Goal: Task Accomplishment & Management: Manage account settings

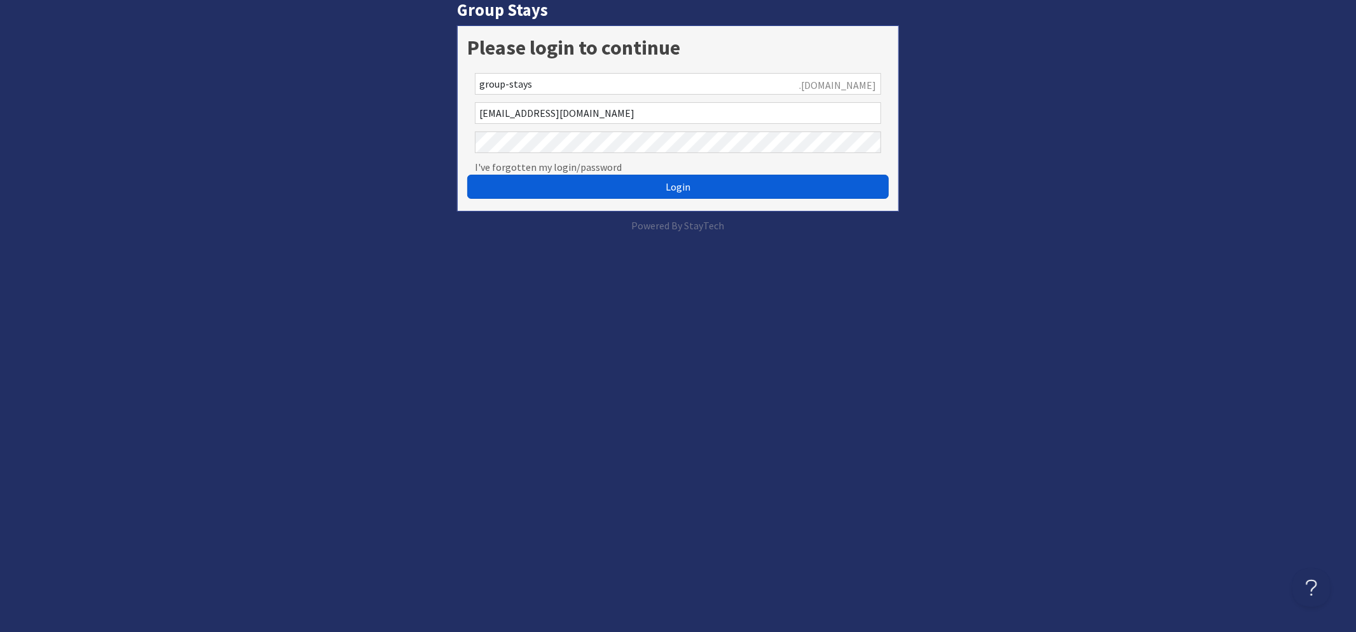
click at [617, 194] on button "Login" at bounding box center [677, 187] width 421 height 24
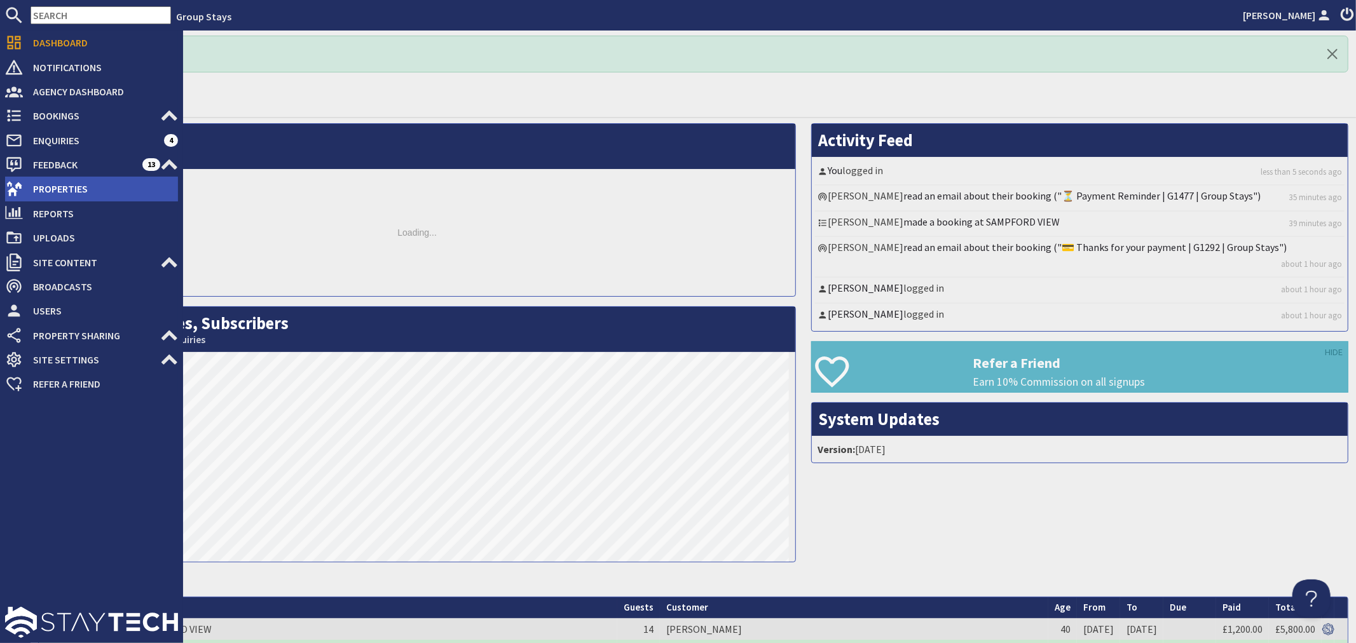
click at [38, 193] on span "Properties" at bounding box center [100, 189] width 155 height 20
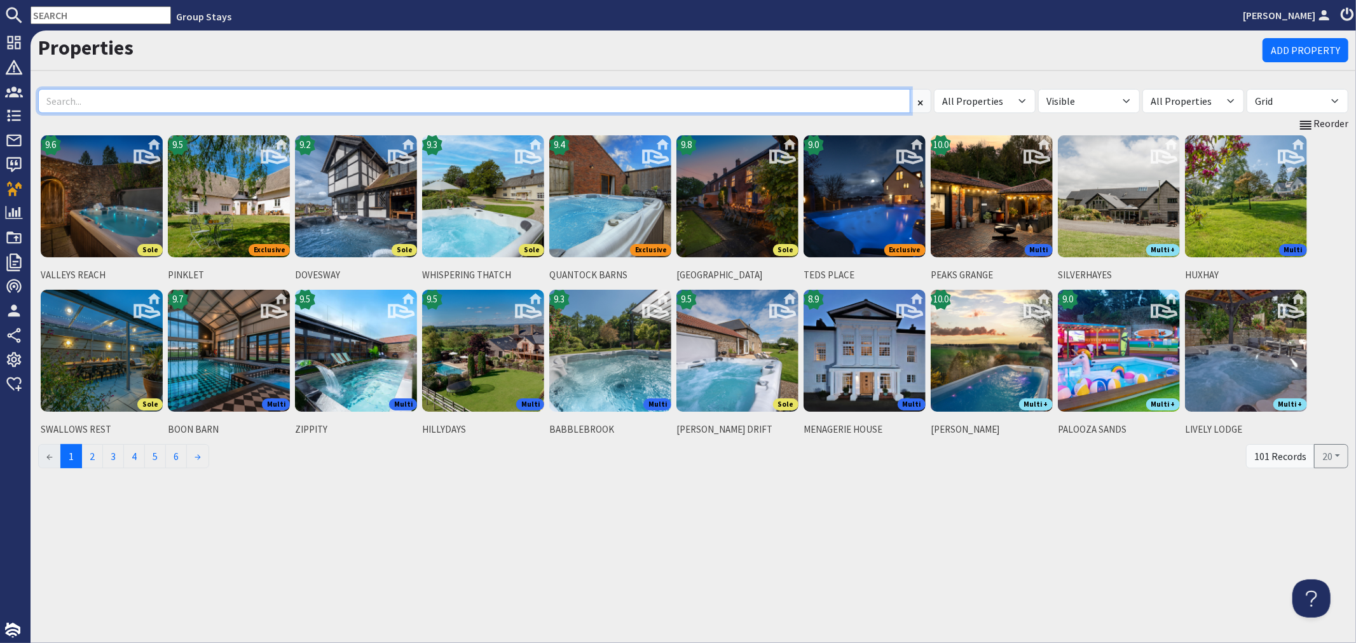
click at [107, 98] on input at bounding box center [474, 101] width 872 height 24
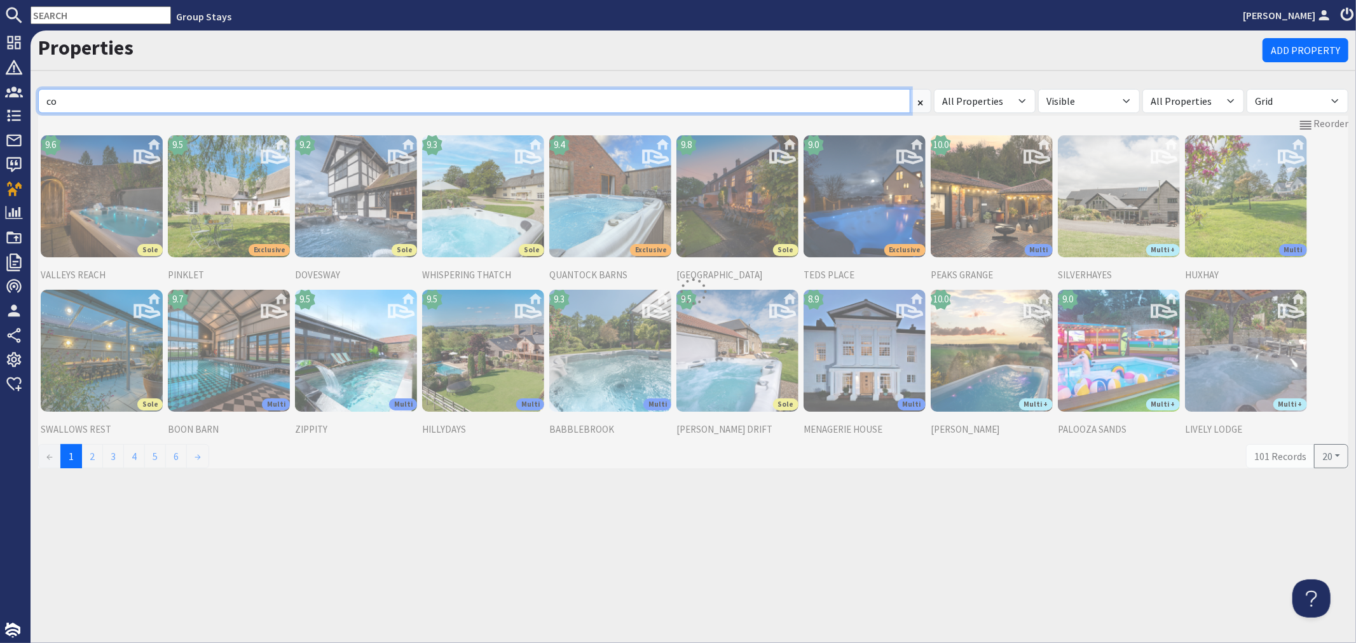
type input "c"
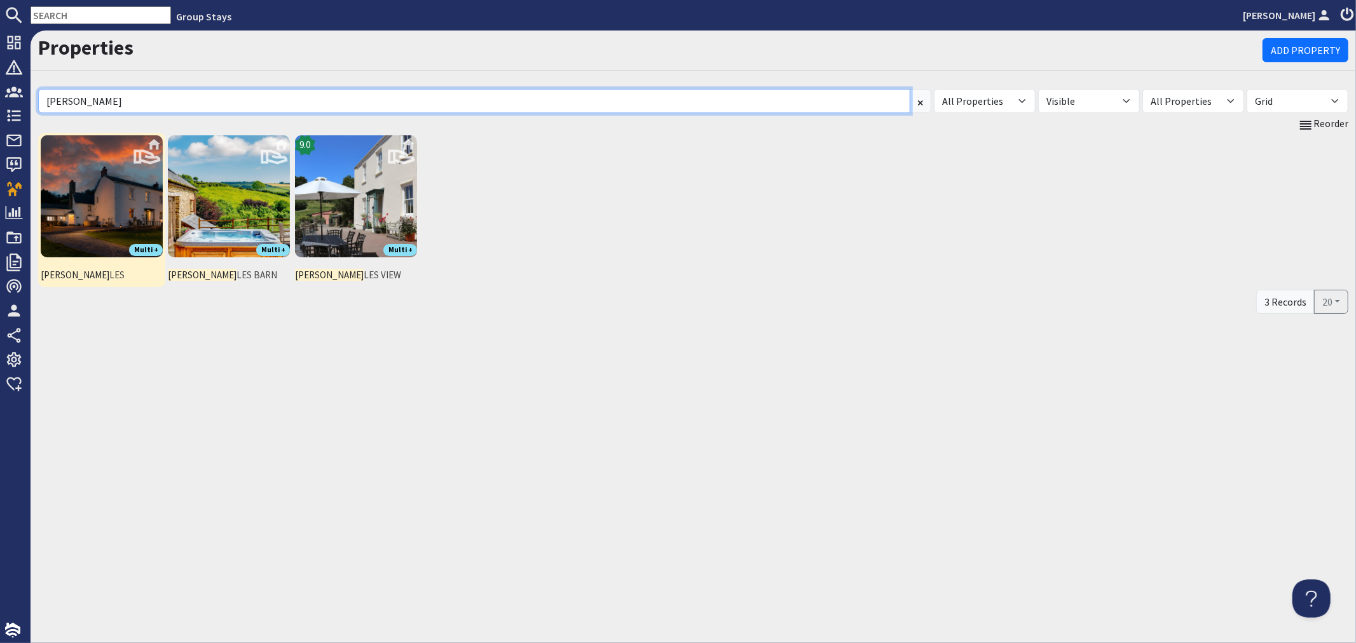
type input "bumb"
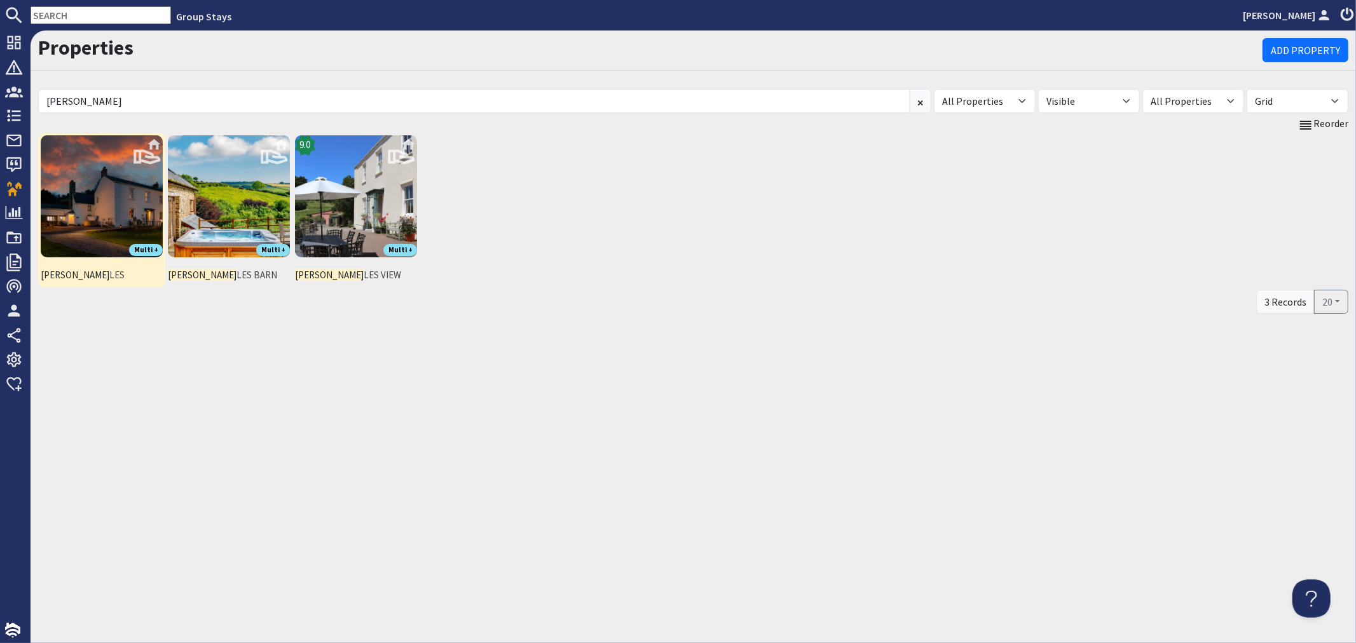
click at [94, 208] on img at bounding box center [102, 196] width 122 height 122
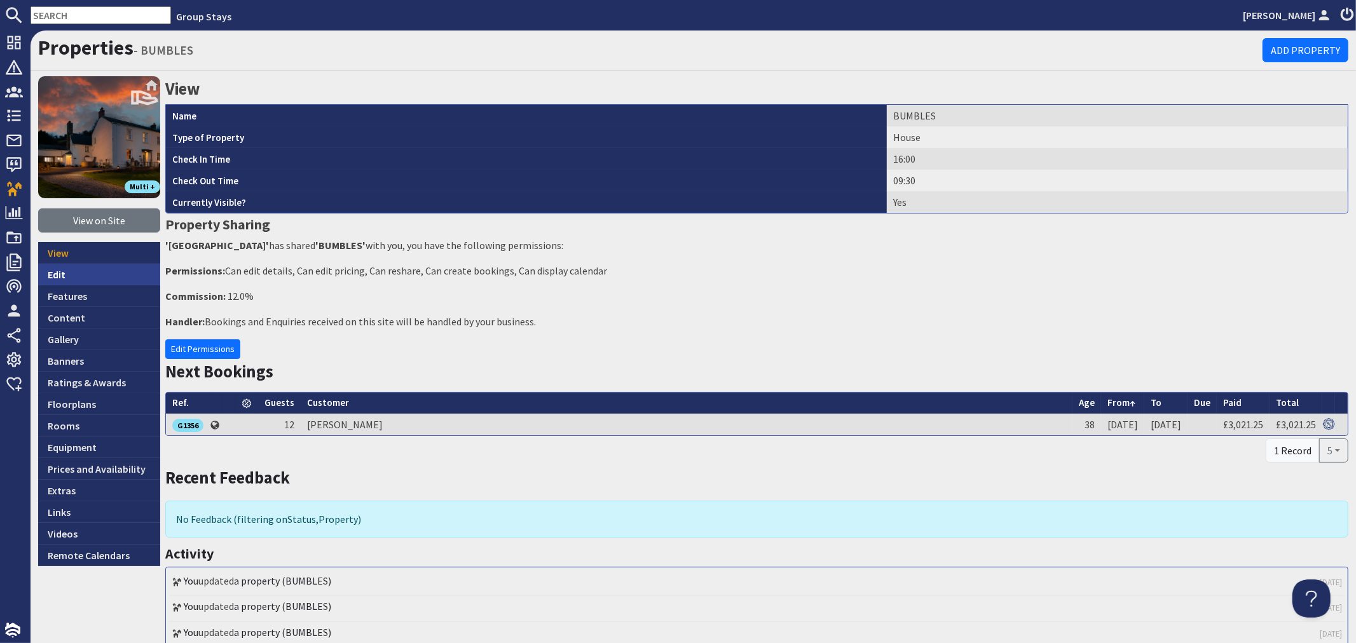
click at [70, 270] on link "Edit" at bounding box center [99, 275] width 122 height 22
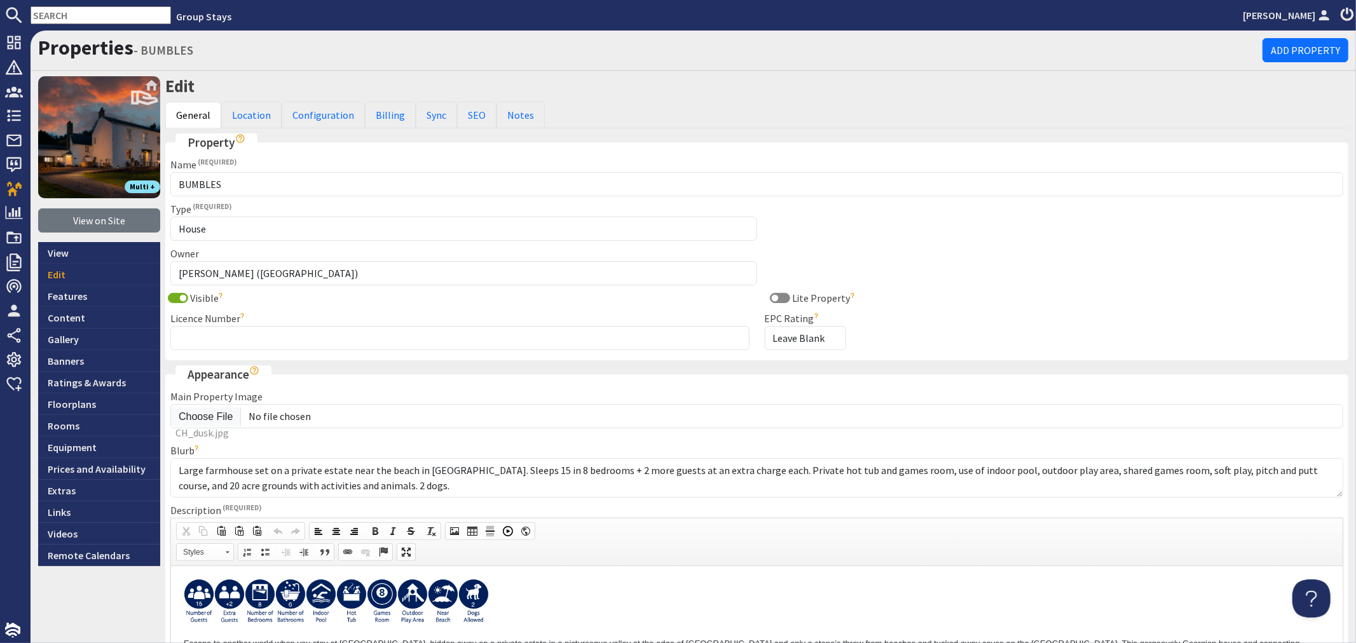
scroll to position [357, 0]
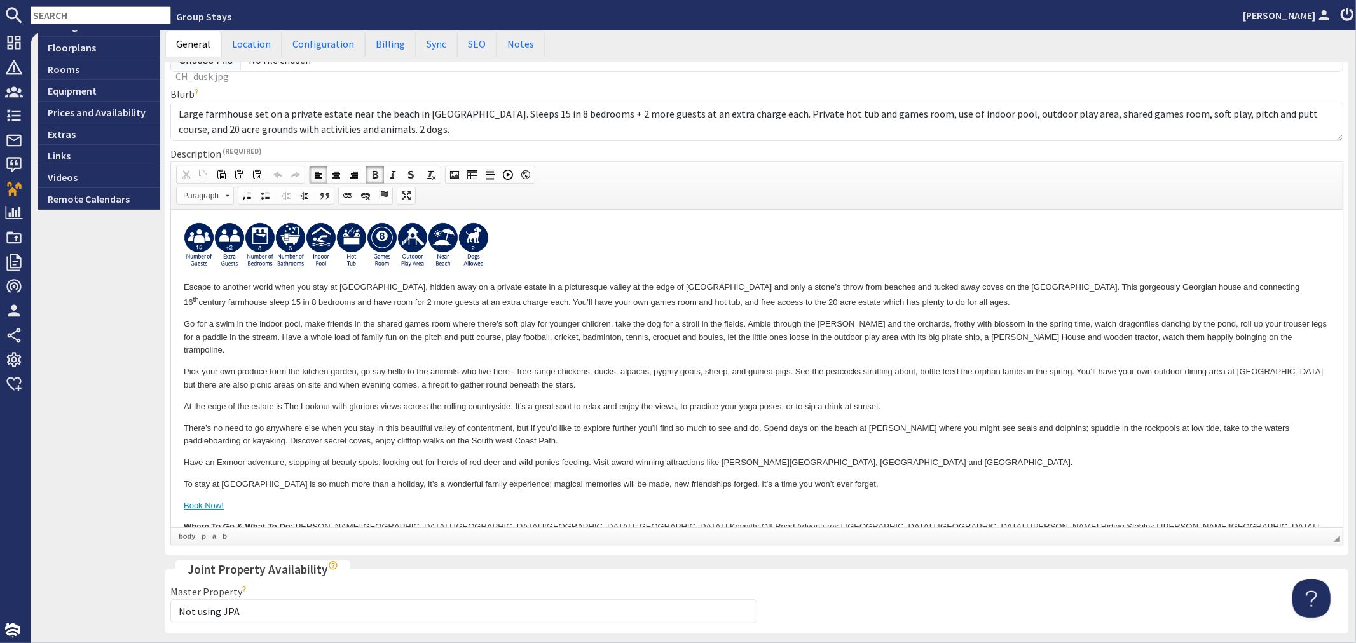
click at [968, 336] on p "Go for a swim in the indoor pool, make friends in the shared games room where t…" at bounding box center [756, 336] width 1146 height 39
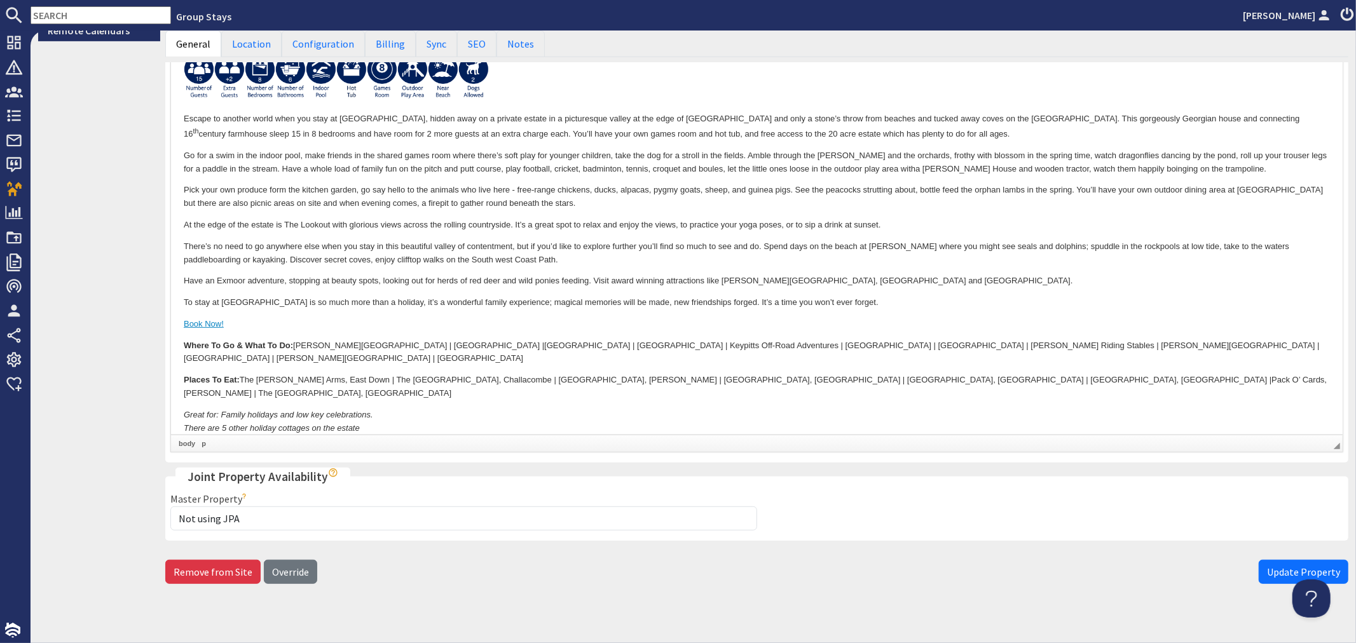
scroll to position [536, 0]
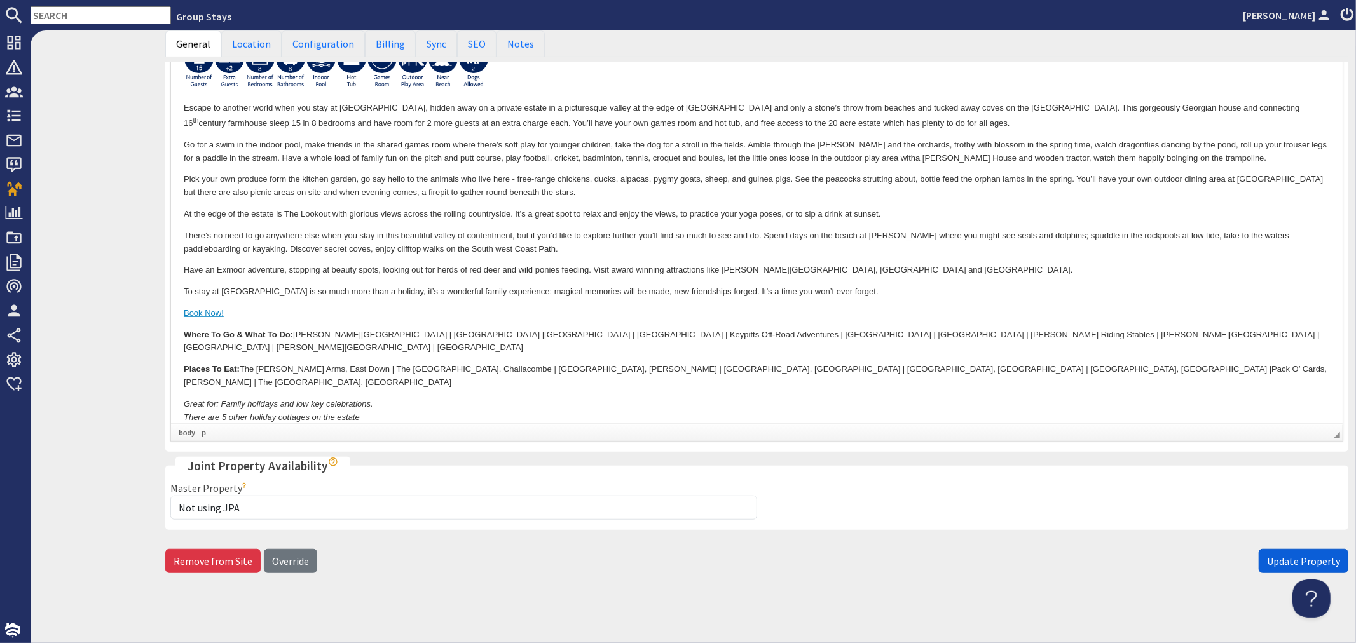
click at [1282, 561] on span "Update Property" at bounding box center [1303, 561] width 73 height 13
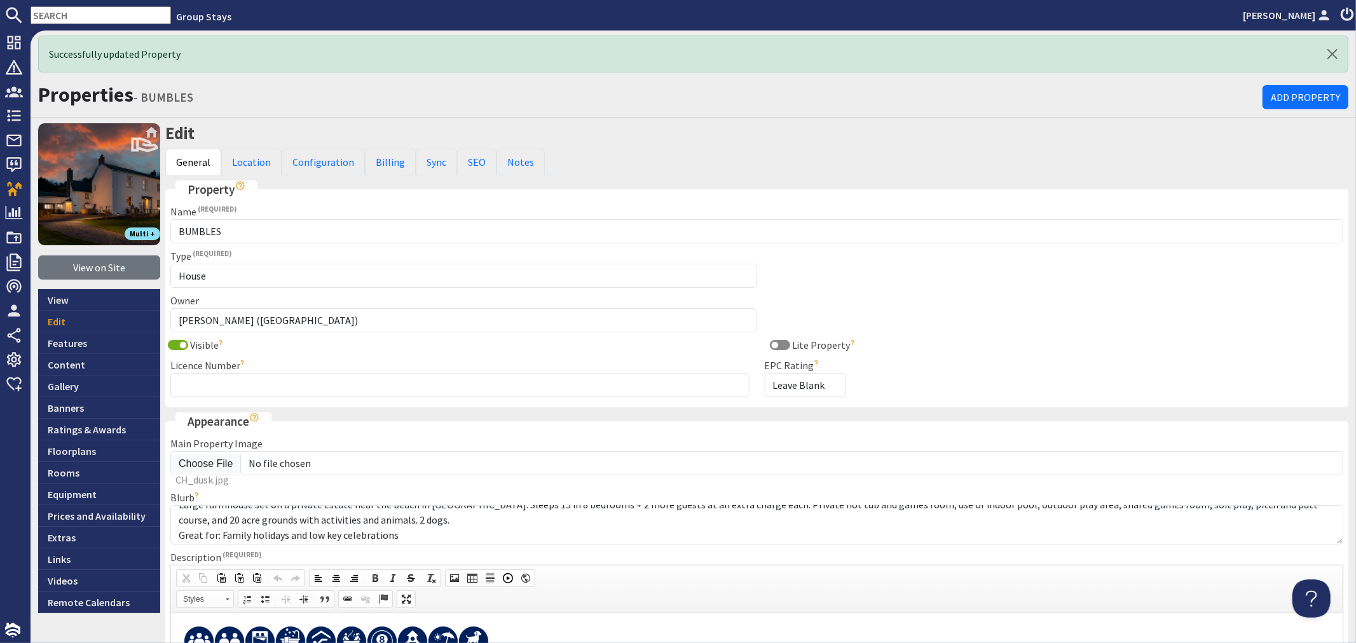
scroll to position [15, 0]
click at [51, 343] on link "Features" at bounding box center [99, 343] width 122 height 22
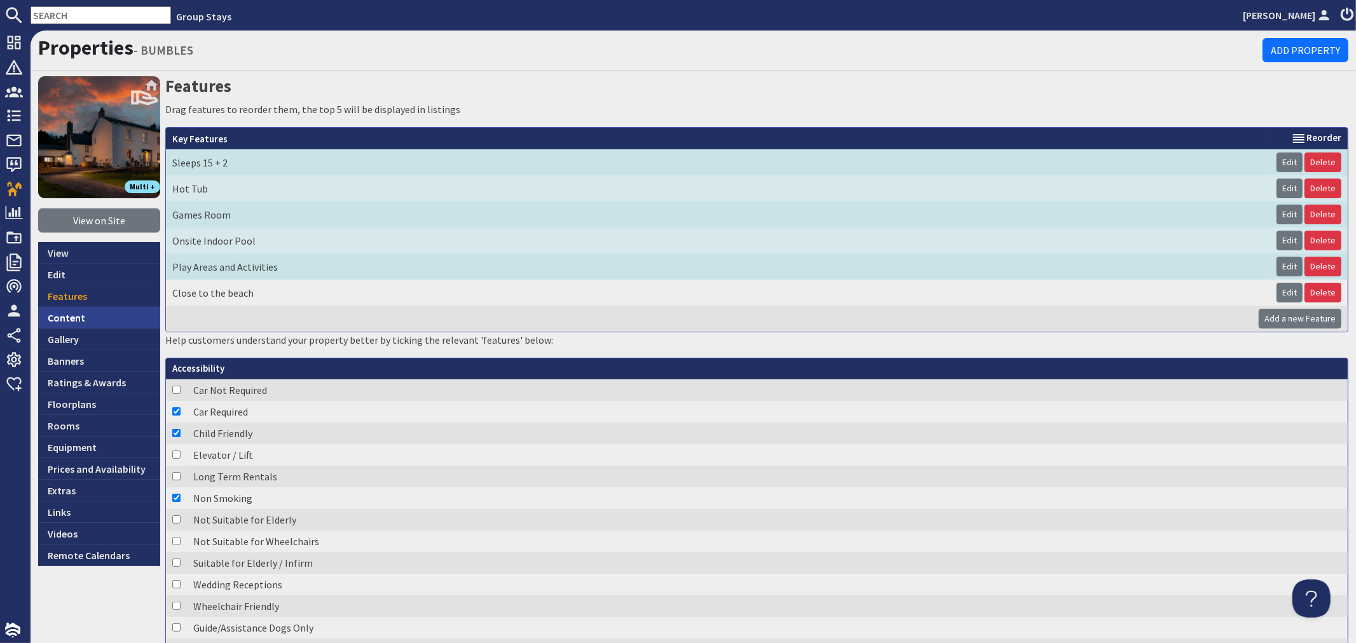
click at [81, 317] on link "Content" at bounding box center [99, 318] width 122 height 22
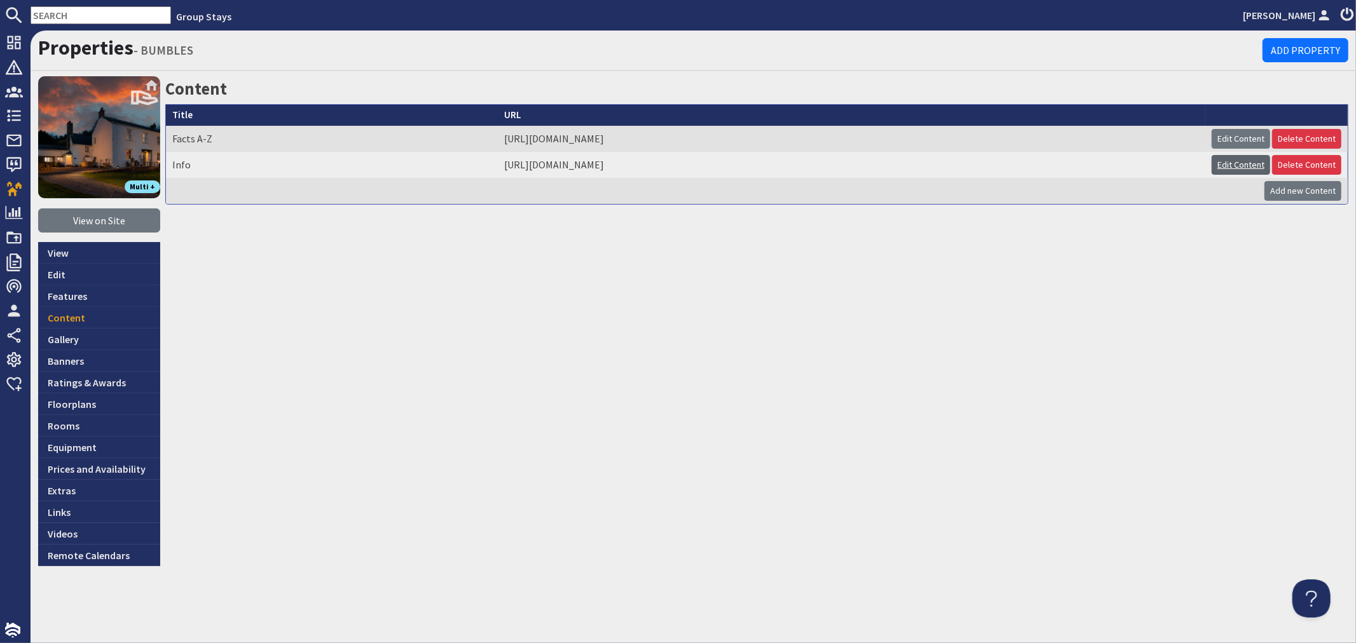
click at [1216, 164] on link "Edit Content" at bounding box center [1240, 165] width 58 height 20
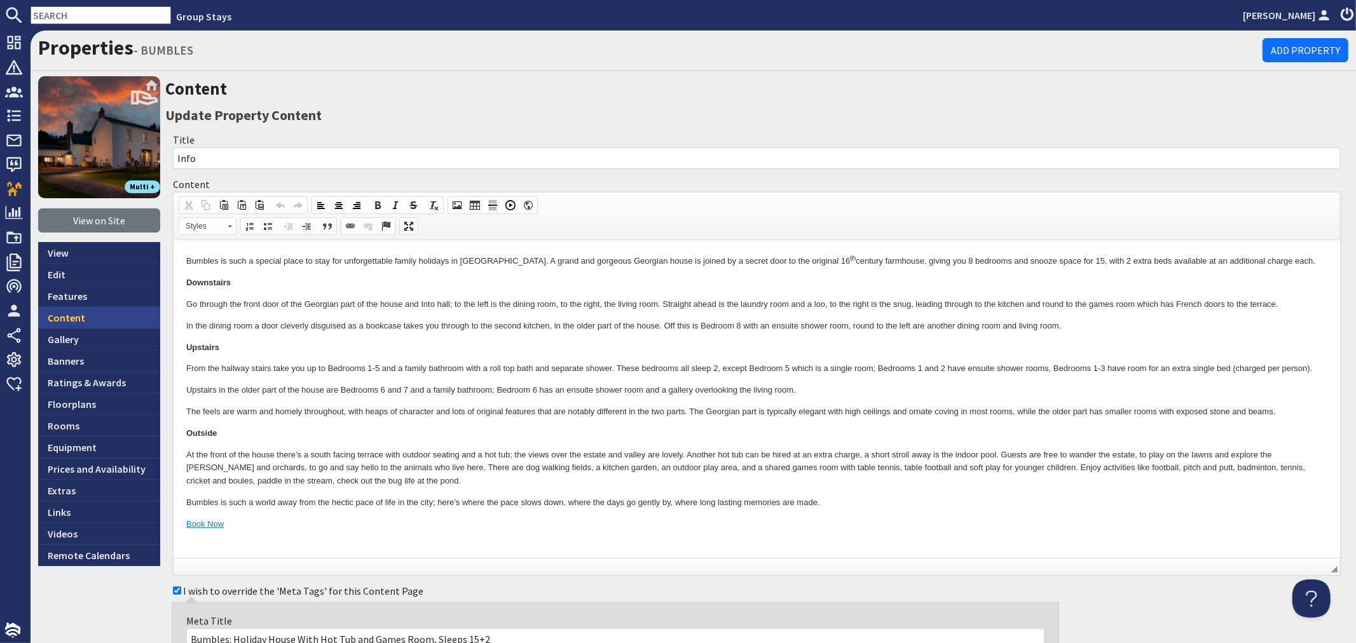
click at [75, 319] on link "Content" at bounding box center [99, 318] width 122 height 22
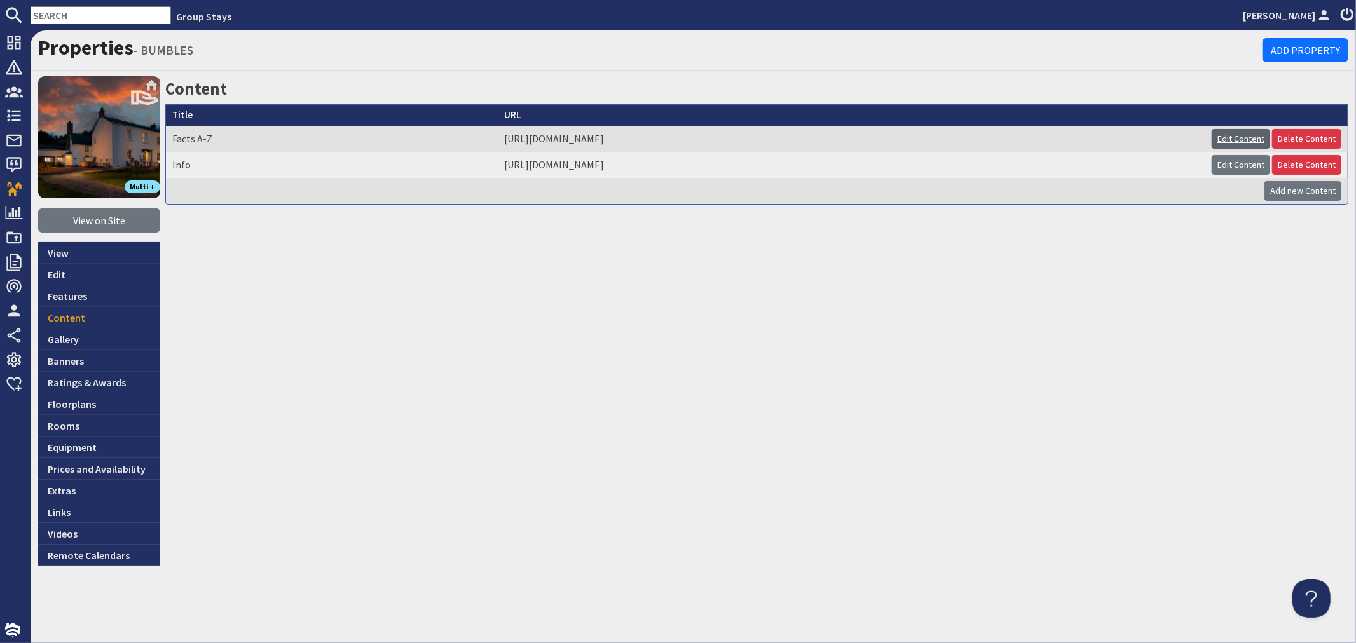
click at [1222, 140] on link "Edit Content" at bounding box center [1240, 139] width 58 height 20
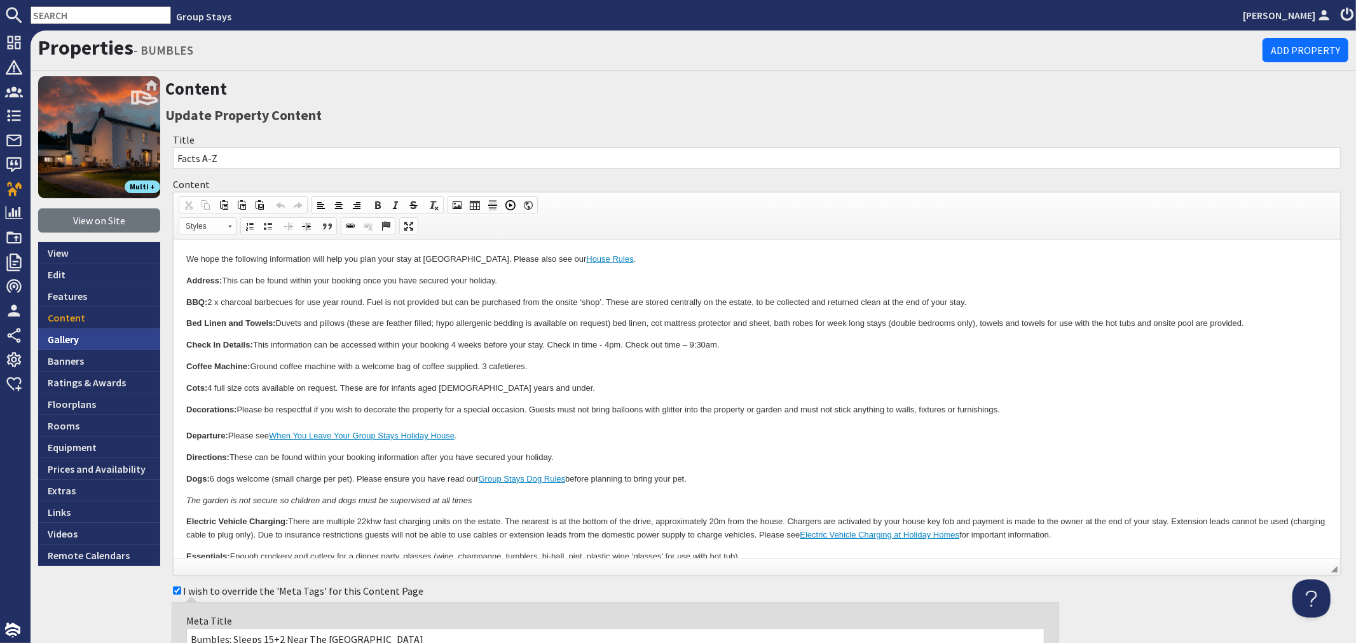
click at [87, 339] on link "Gallery" at bounding box center [99, 340] width 122 height 22
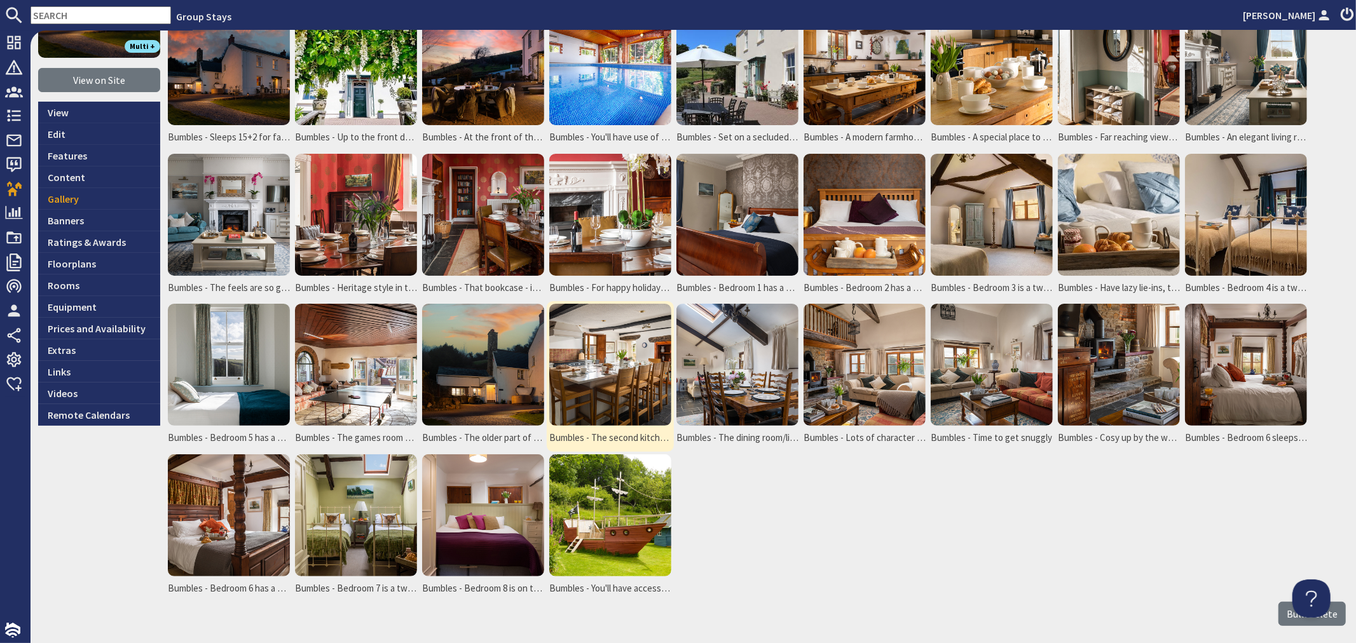
scroll to position [141, 0]
click at [631, 481] on img at bounding box center [610, 515] width 122 height 122
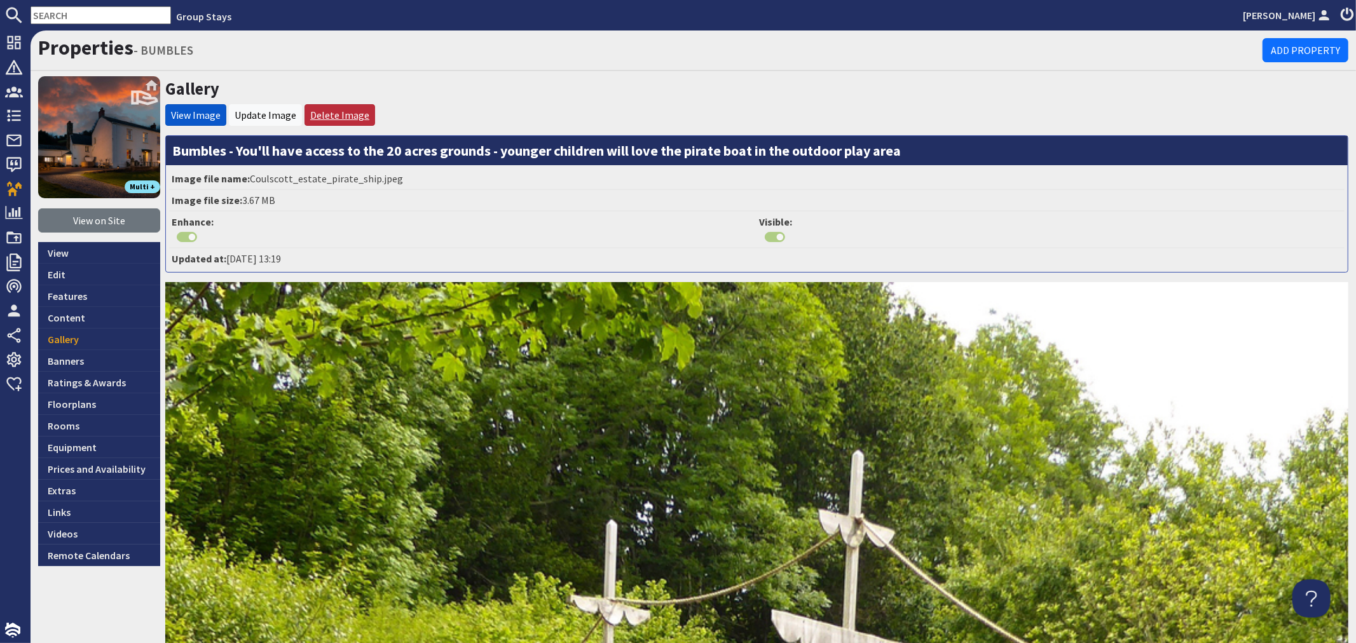
click at [317, 112] on link "Delete Image" at bounding box center [339, 115] width 59 height 13
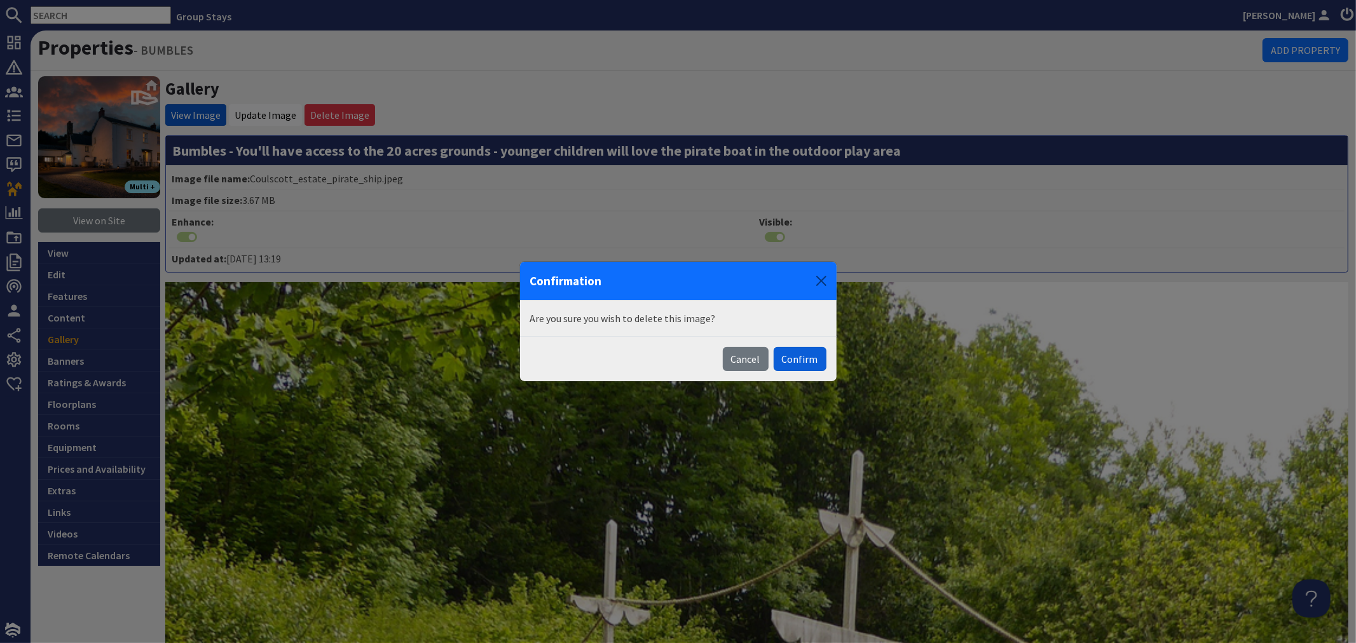
click at [797, 358] on button "Confirm" at bounding box center [800, 359] width 53 height 24
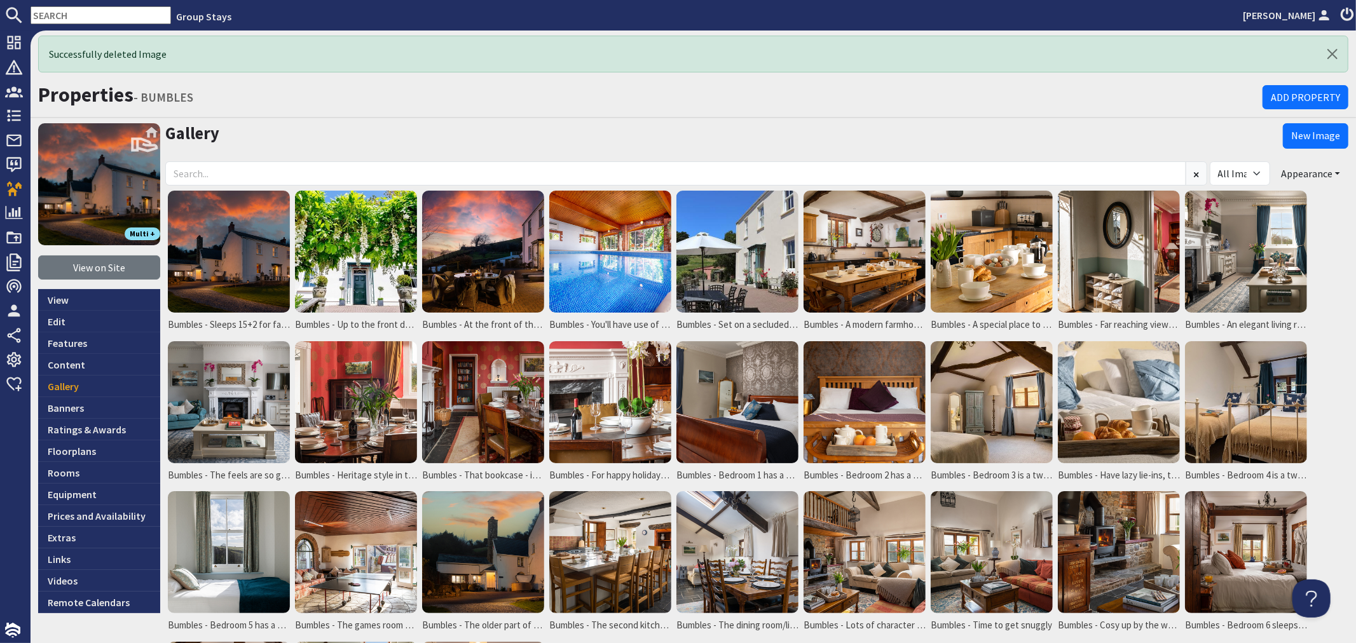
scroll to position [71, 0]
